Goal: Task Accomplishment & Management: Manage account settings

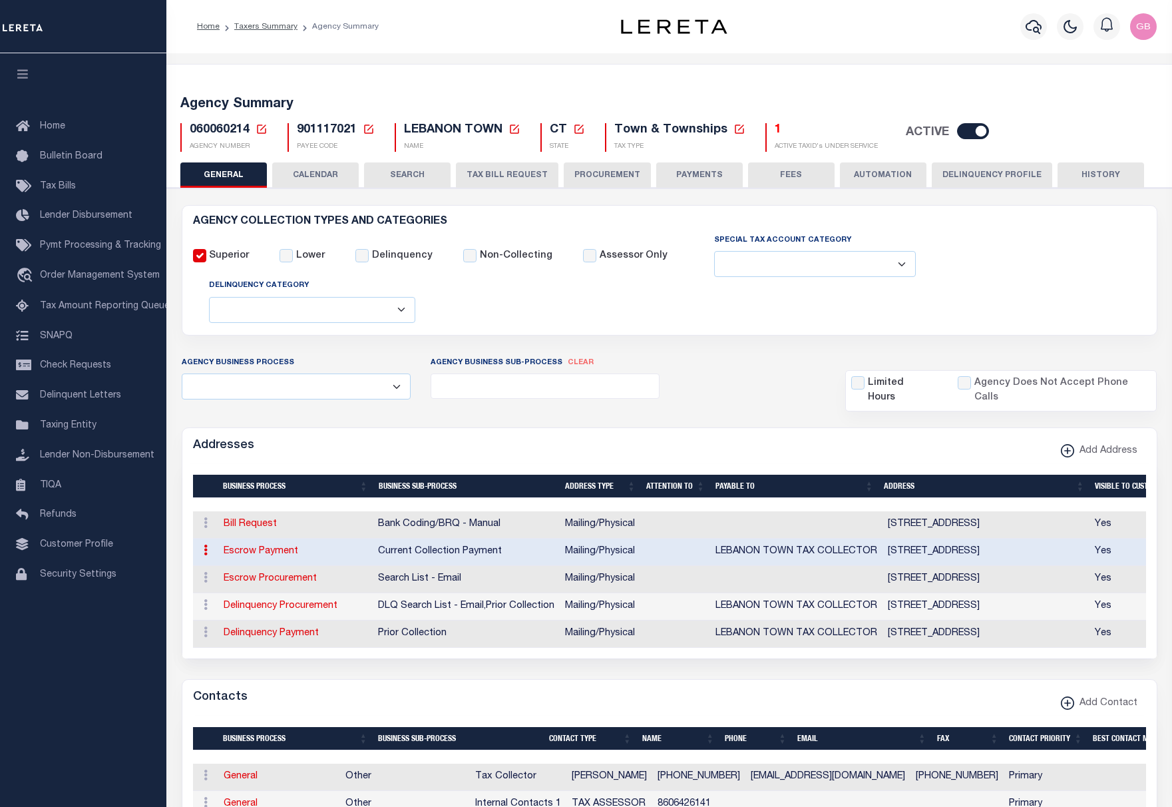
select select
drag, startPoint x: 258, startPoint y: 128, endPoint x: 427, endPoint y: 157, distance: 171.6
click at [258, 128] on icon at bounding box center [262, 129] width 12 height 12
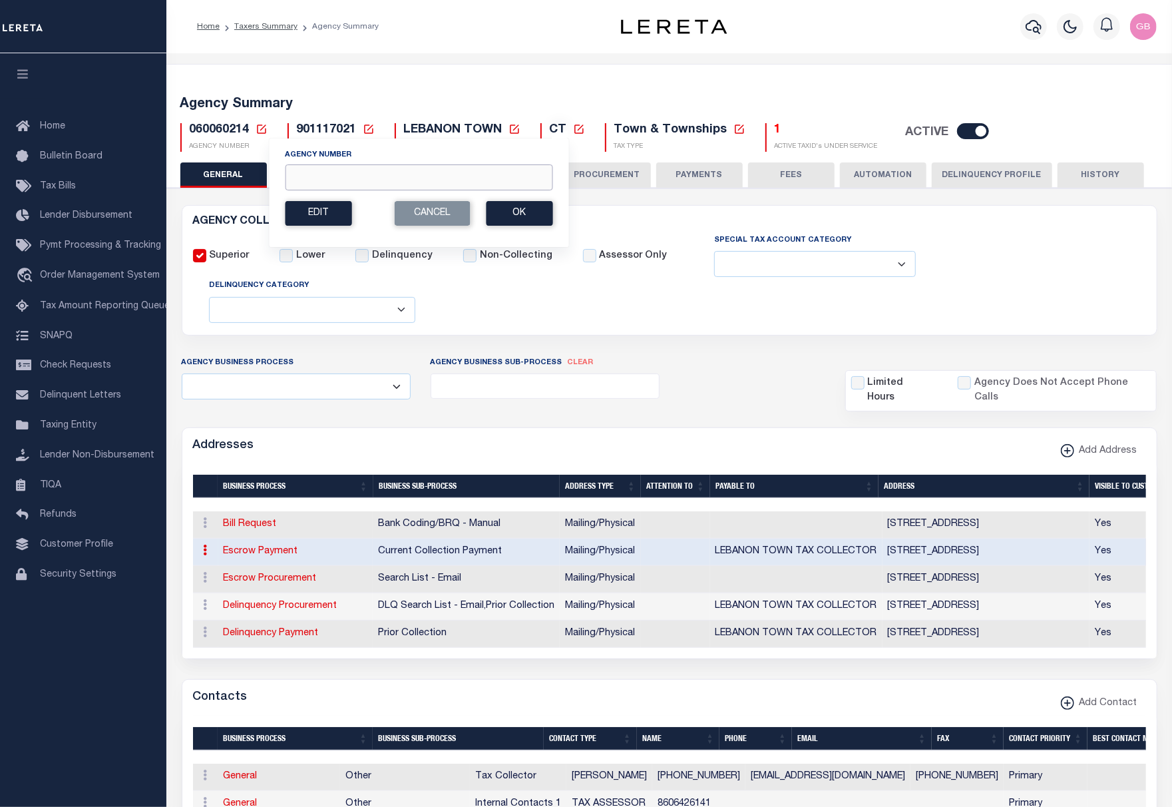
drag, startPoint x: 326, startPoint y: 181, endPoint x: 1184, endPoint y: 102, distance: 861.9
click at [326, 181] on input "Agency Number" at bounding box center [419, 177] width 268 height 26
type input "290010106"
